Goal: Task Accomplishment & Management: Complete application form

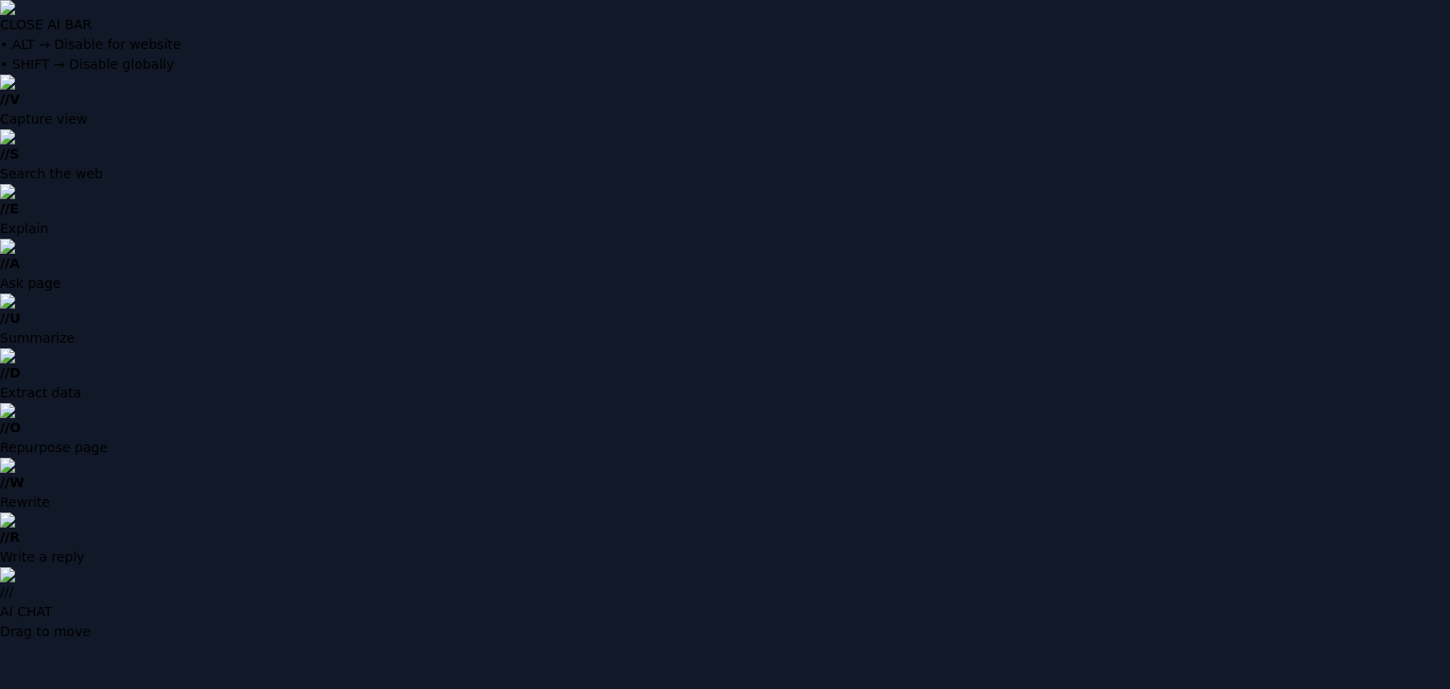
drag, startPoint x: 1186, startPoint y: 462, endPoint x: 1178, endPoint y: 454, distance: 10.7
type input "**********"
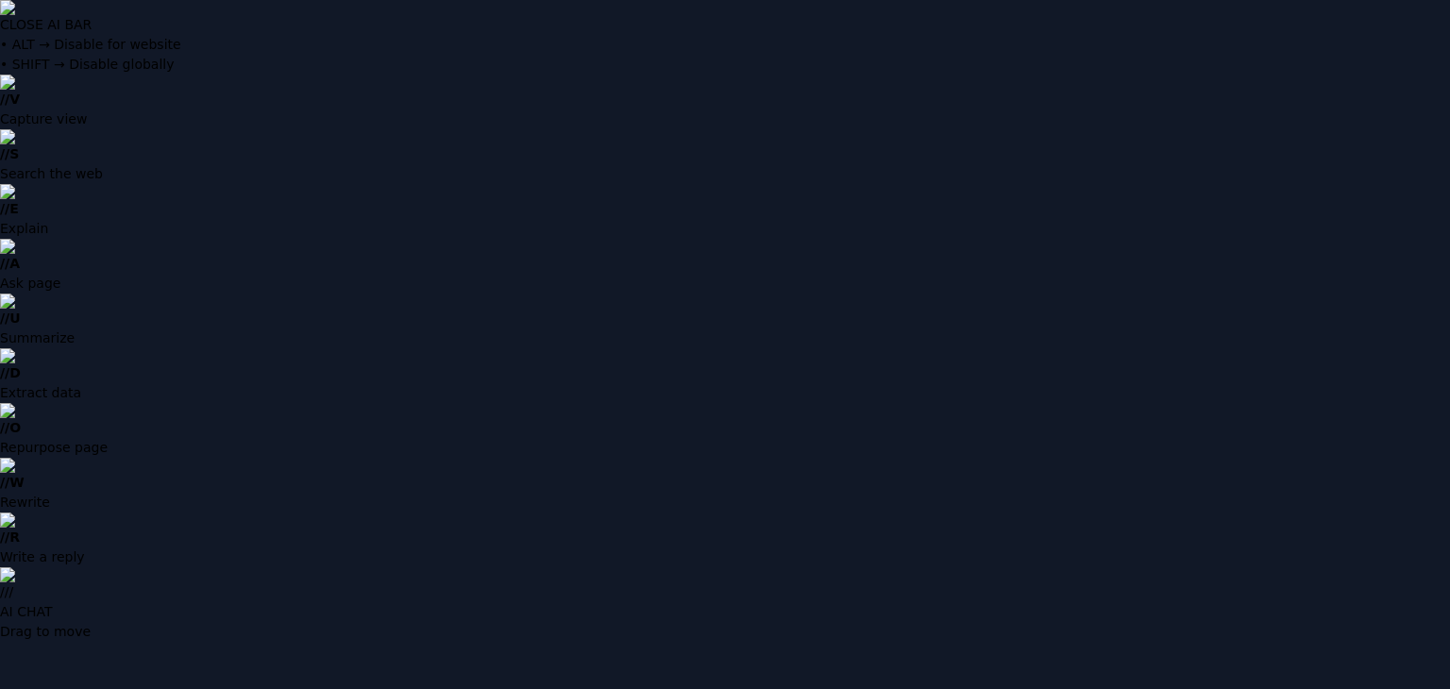
type input "**********"
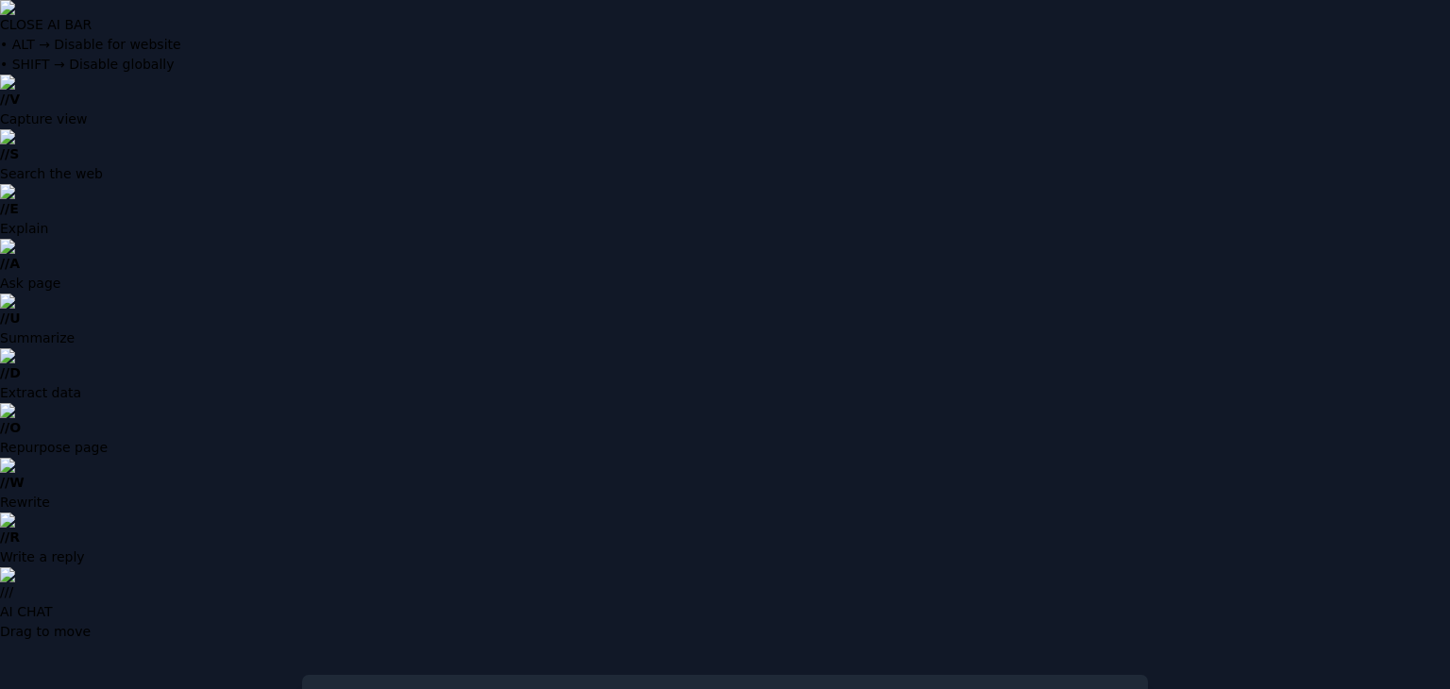
scroll to position [49, 0]
